Goal: Information Seeking & Learning: Learn about a topic

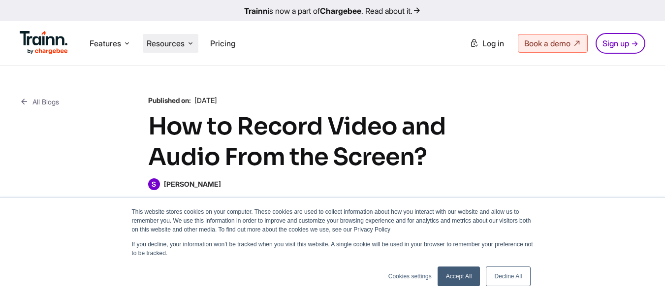
click at [194, 44] on icon at bounding box center [191, 43] width 8 height 10
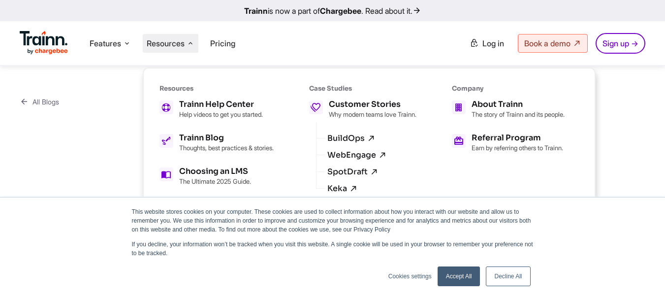
click at [92, 130] on div "All Blogs Published on: [DATE] How to Record Video and Audio From the Screen? S…" at bounding box center [333, 142] width 626 height 95
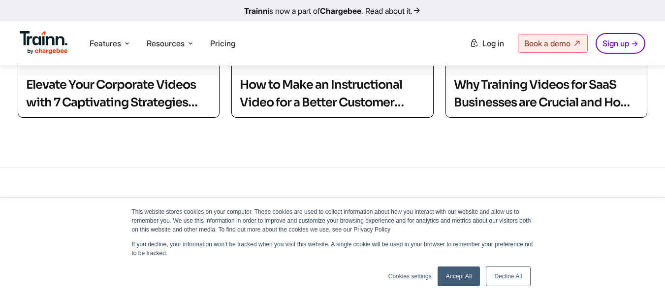
scroll to position [3573, 0]
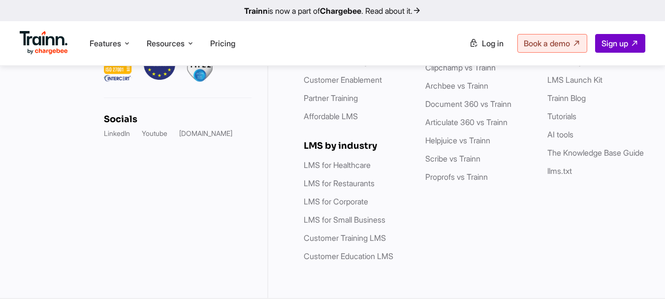
scroll to position [2984, 0]
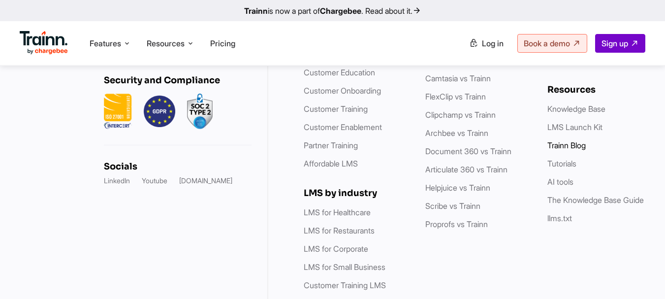
click at [569, 149] on link "Trainn Blog" at bounding box center [566, 145] width 38 height 10
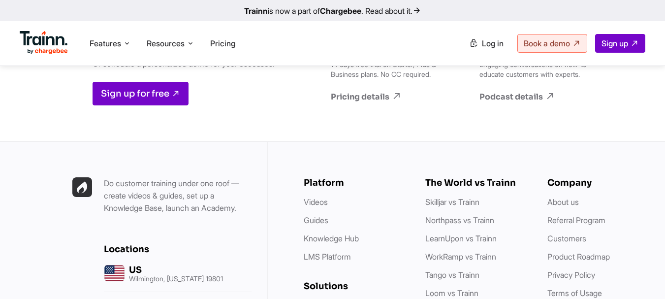
scroll to position [1287, 0]
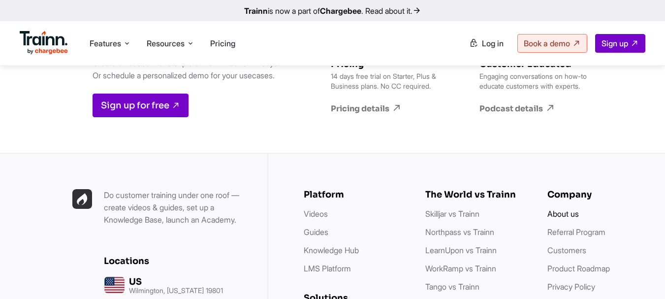
click at [578, 219] on link "About us" at bounding box center [563, 214] width 32 height 10
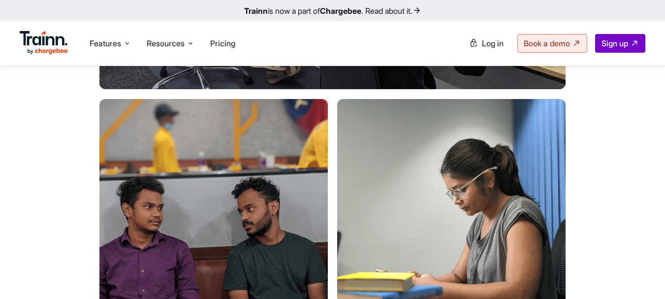
scroll to position [4117, 0]
